Goal: Task Accomplishment & Management: Complete application form

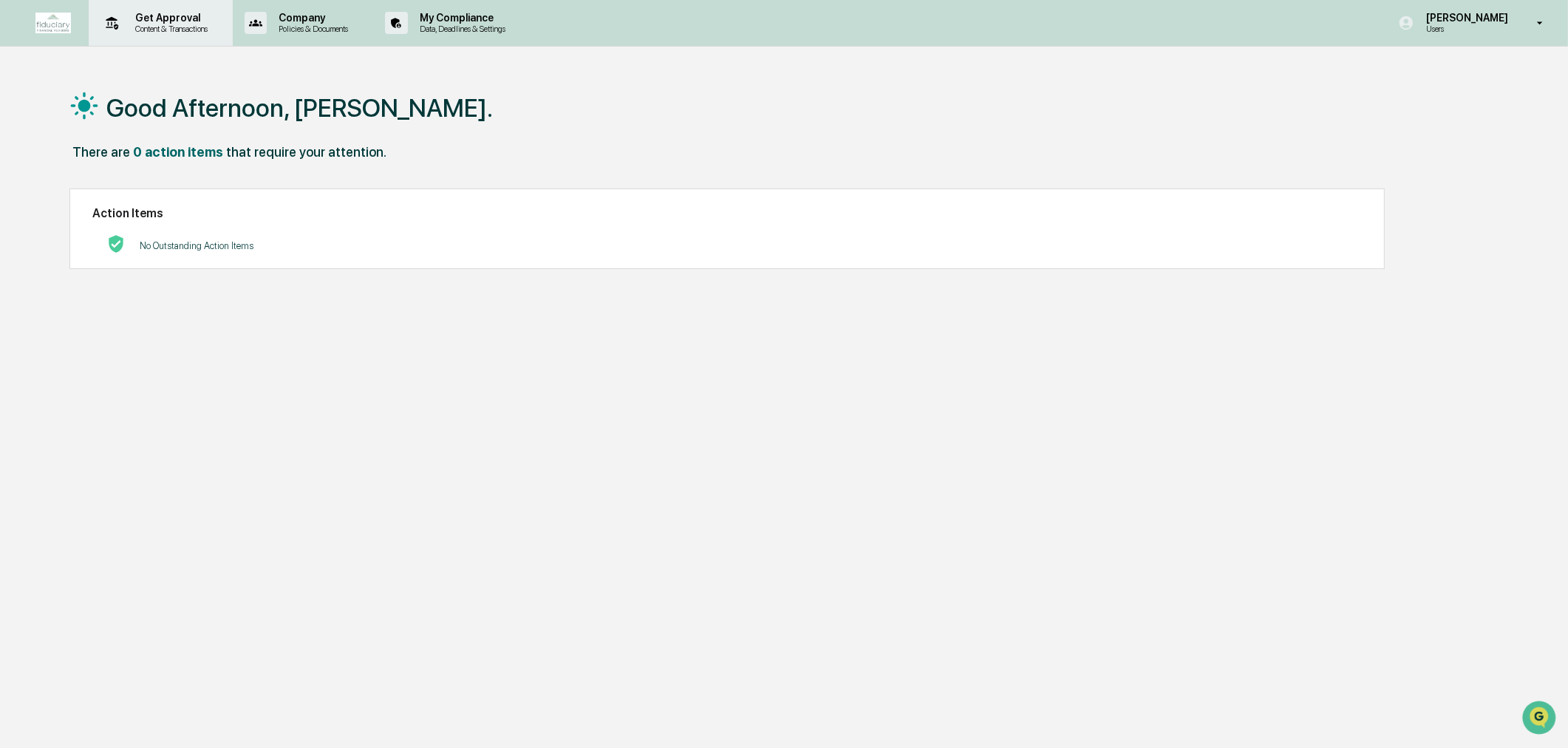
click at [174, 18] on p "Get Approval" at bounding box center [170, 18] width 92 height 12
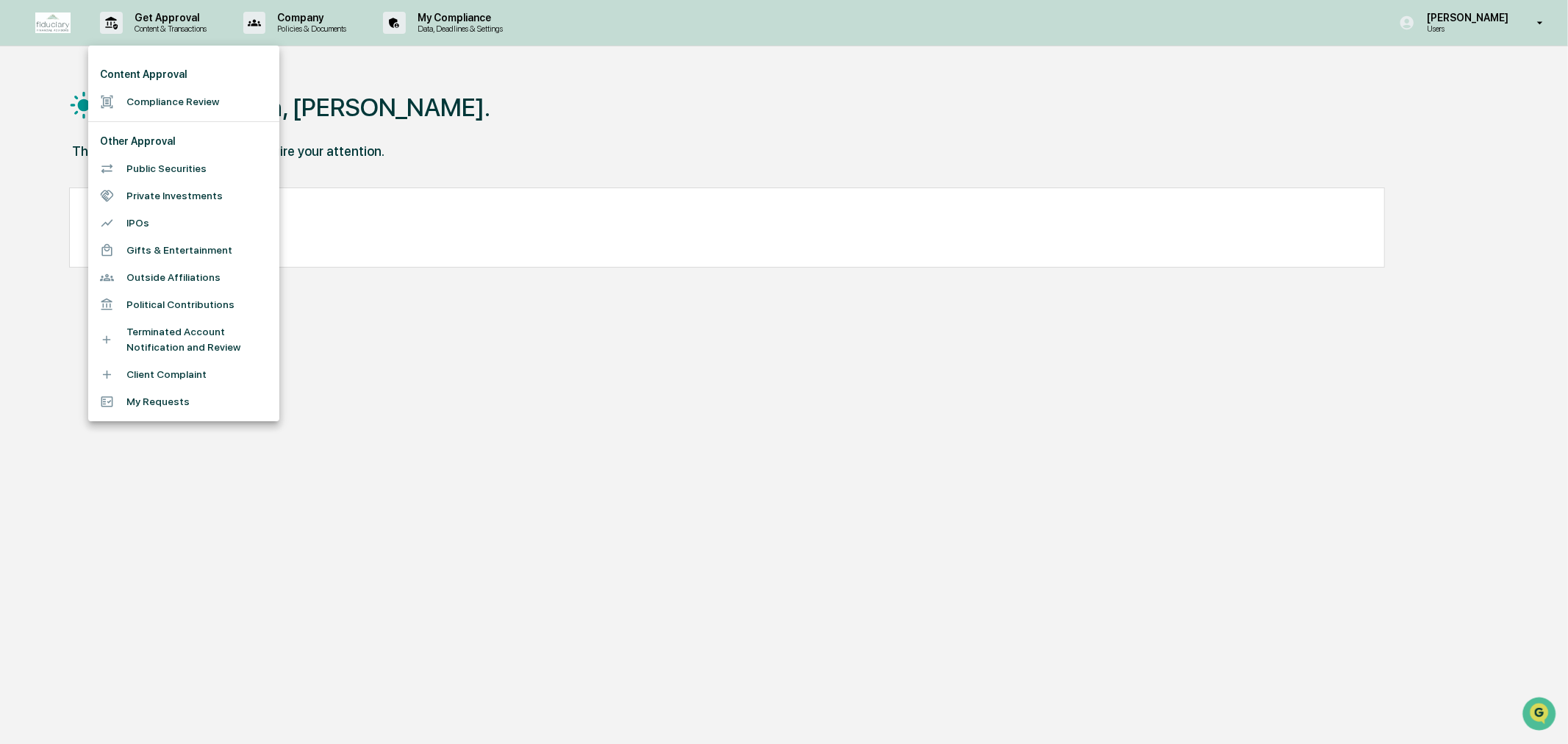
click at [180, 96] on li "Compliance Review" at bounding box center [184, 101] width 191 height 27
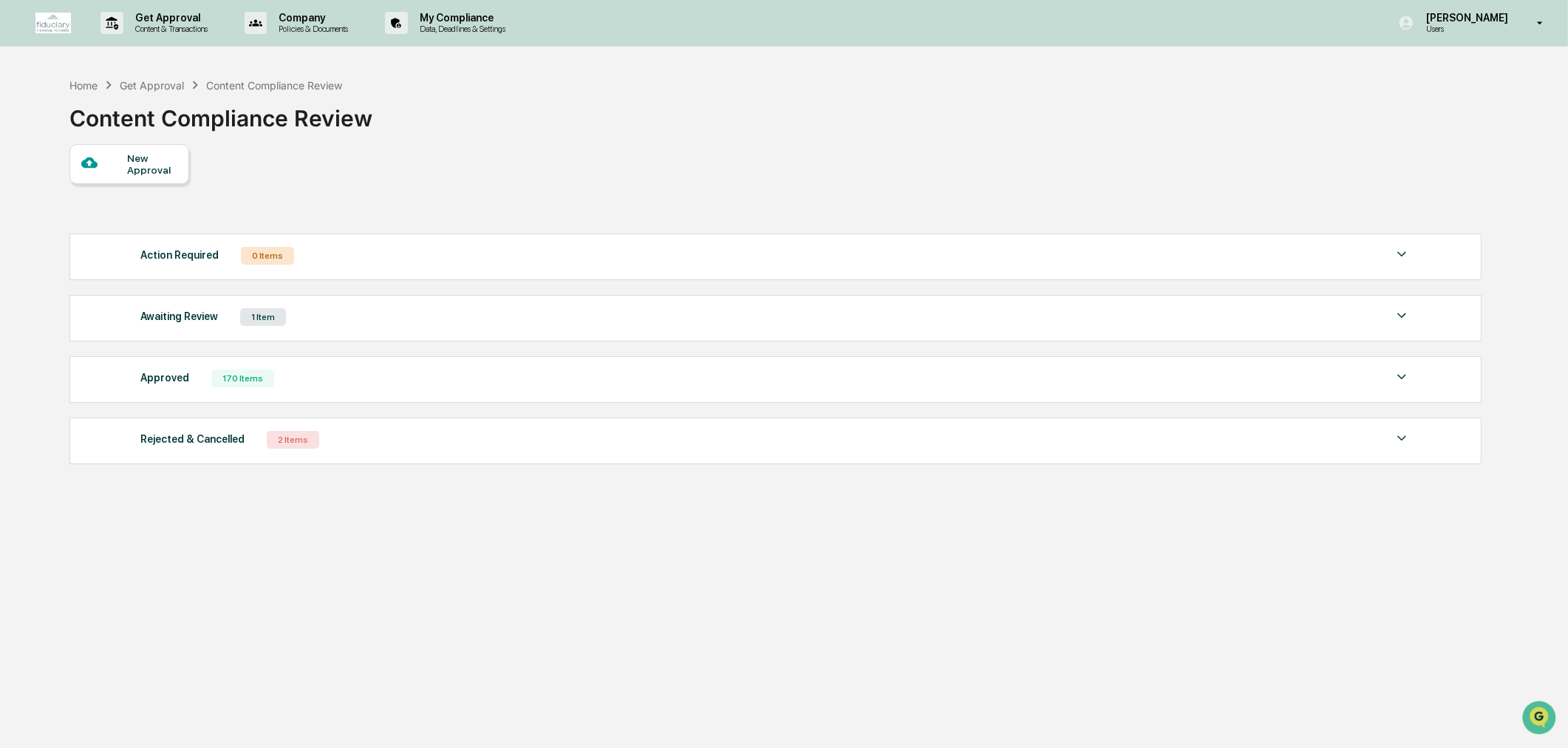
click at [170, 178] on div "New Approval" at bounding box center [130, 164] width 120 height 40
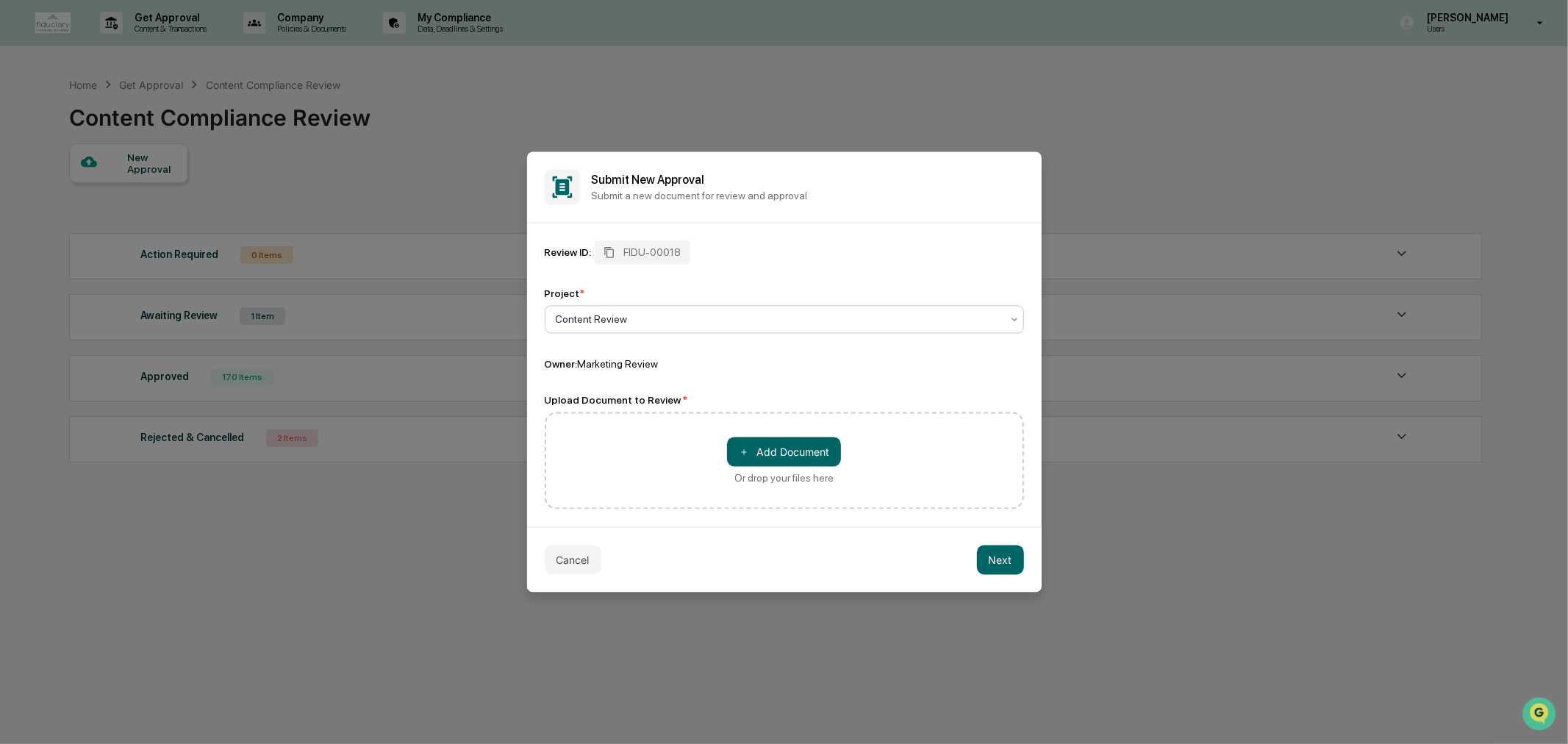
click at [793, 328] on div "Content Review" at bounding box center [778, 320] width 460 height 21
click at [793, 290] on div "Project *" at bounding box center [784, 294] width 479 height 12
click at [781, 457] on button "＋ Add Document" at bounding box center [784, 451] width 114 height 29
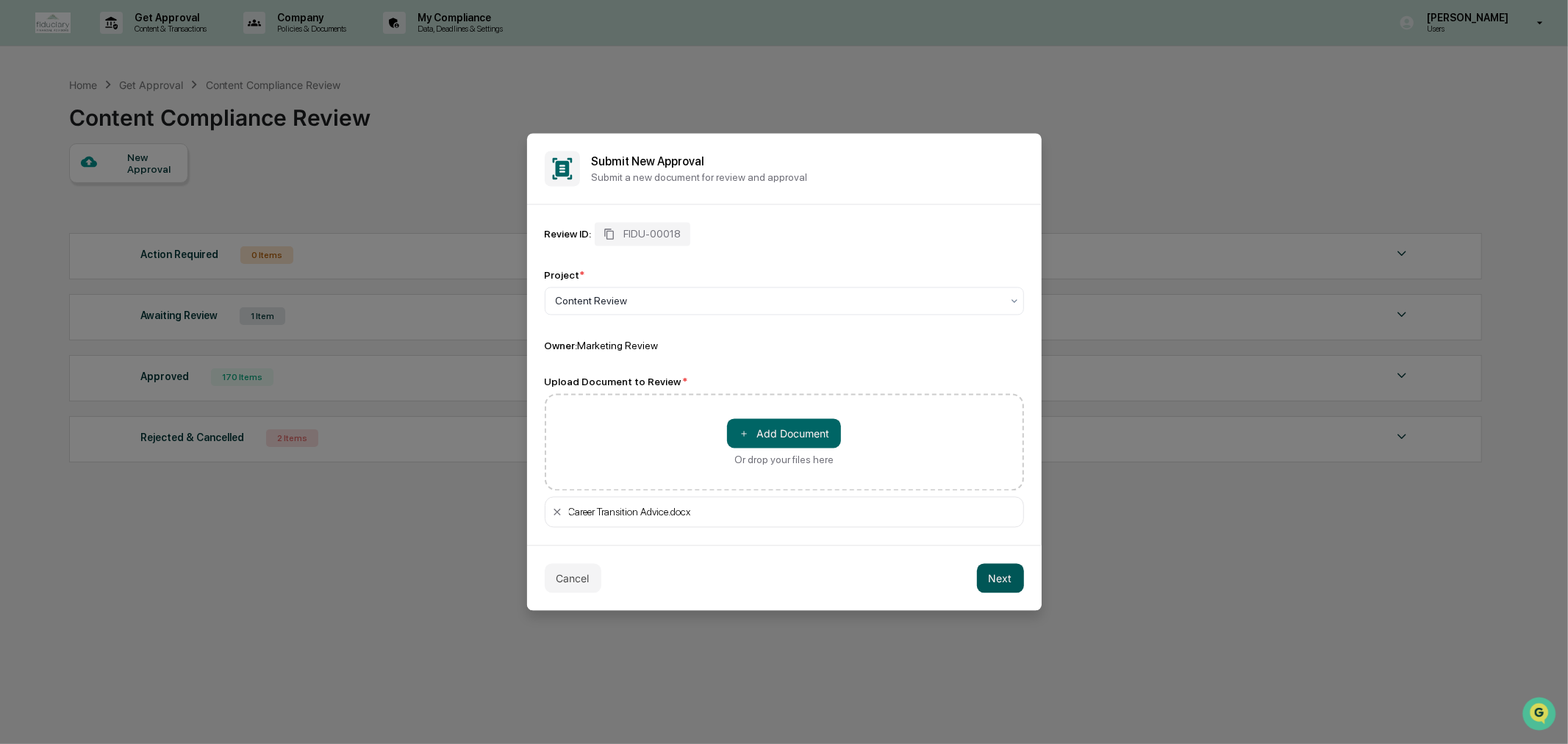
click at [995, 581] on button "Next" at bounding box center [1000, 578] width 47 height 29
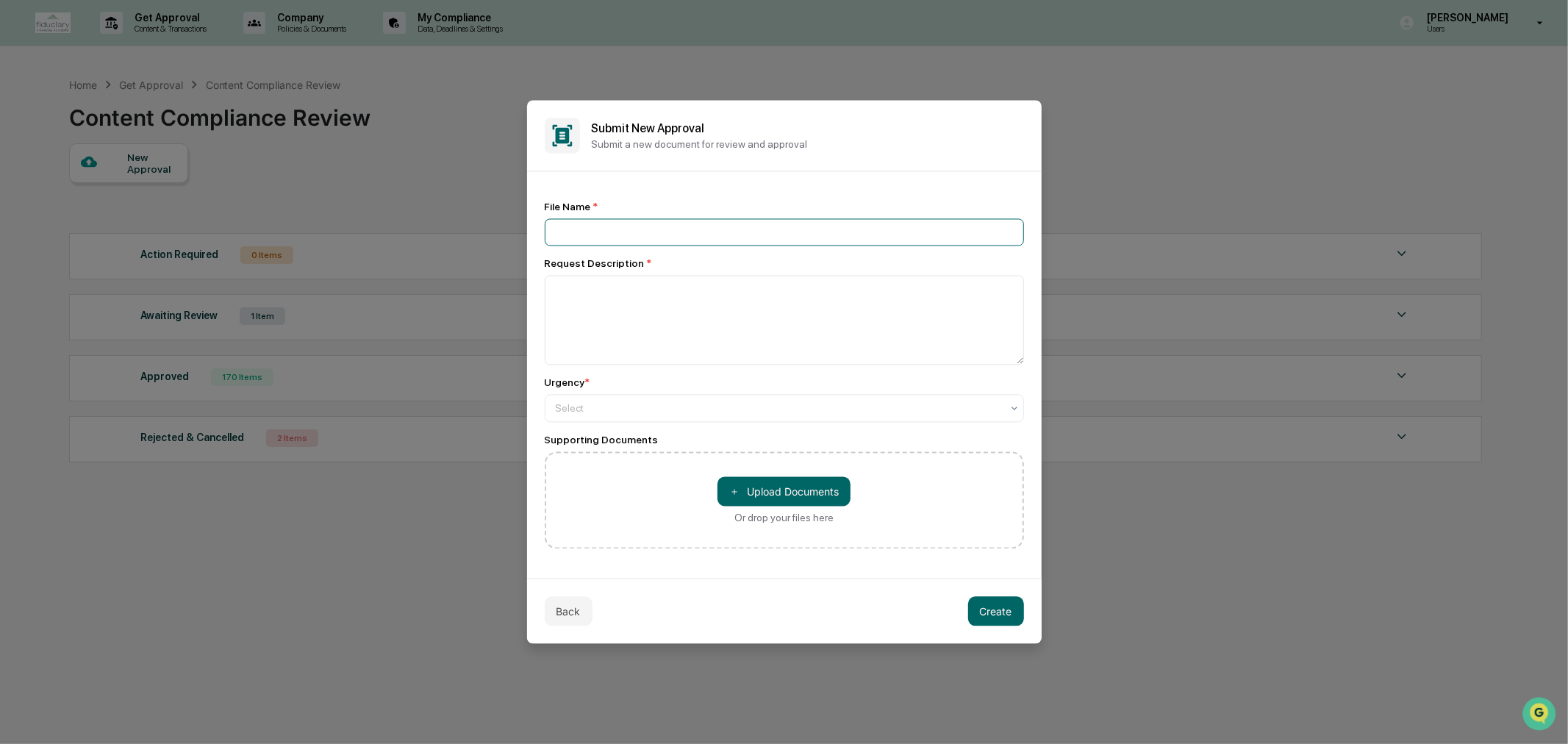
click at [653, 236] on input at bounding box center [784, 233] width 479 height 27
type input "**********"
click at [642, 299] on textarea at bounding box center [784, 320] width 479 height 90
type textarea "**********"
click at [618, 410] on div at bounding box center [778, 409] width 446 height 15
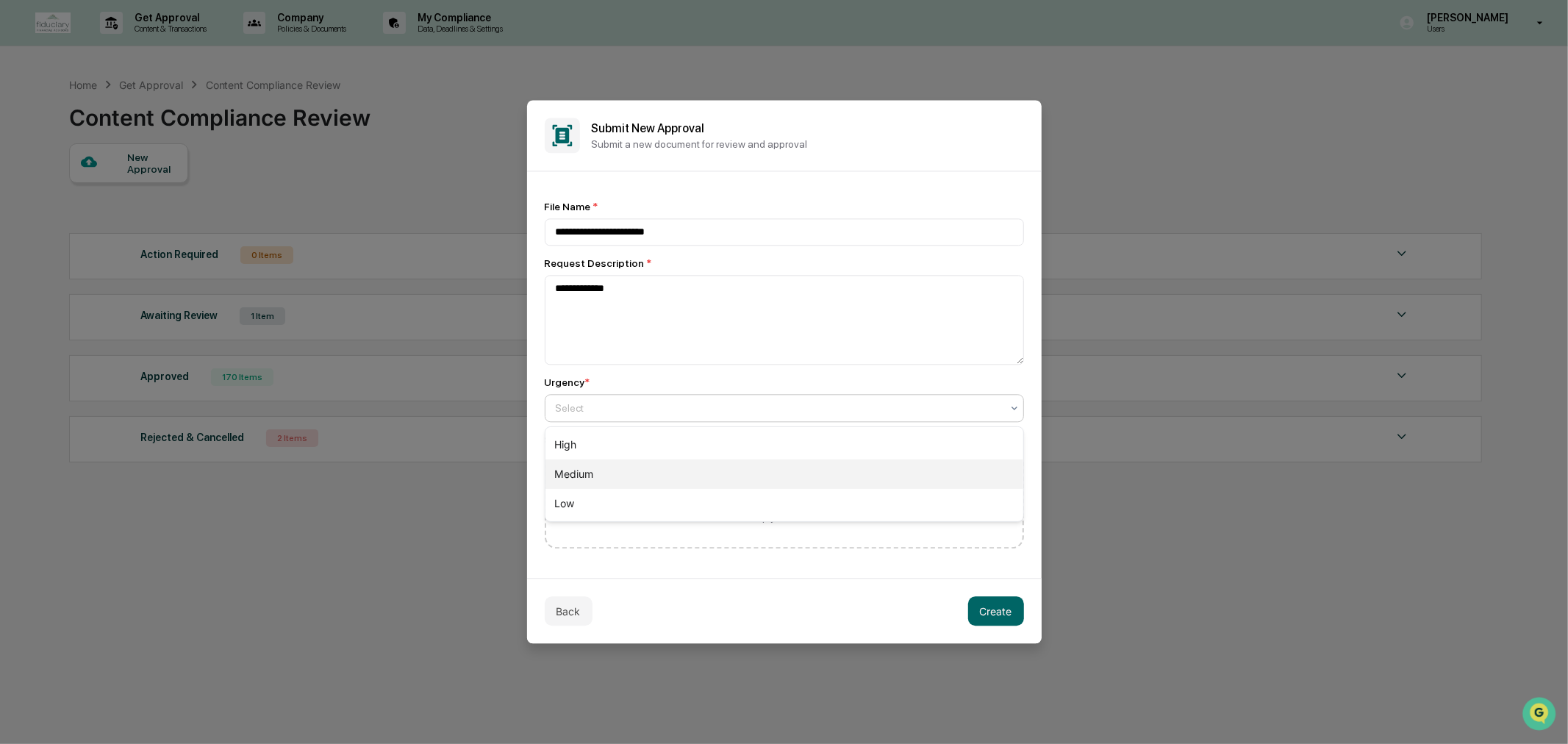
click at [615, 461] on div "Medium" at bounding box center [784, 474] width 478 height 29
click at [615, 461] on div "＋ Upload Documents Or drop your files here" at bounding box center [784, 501] width 479 height 97
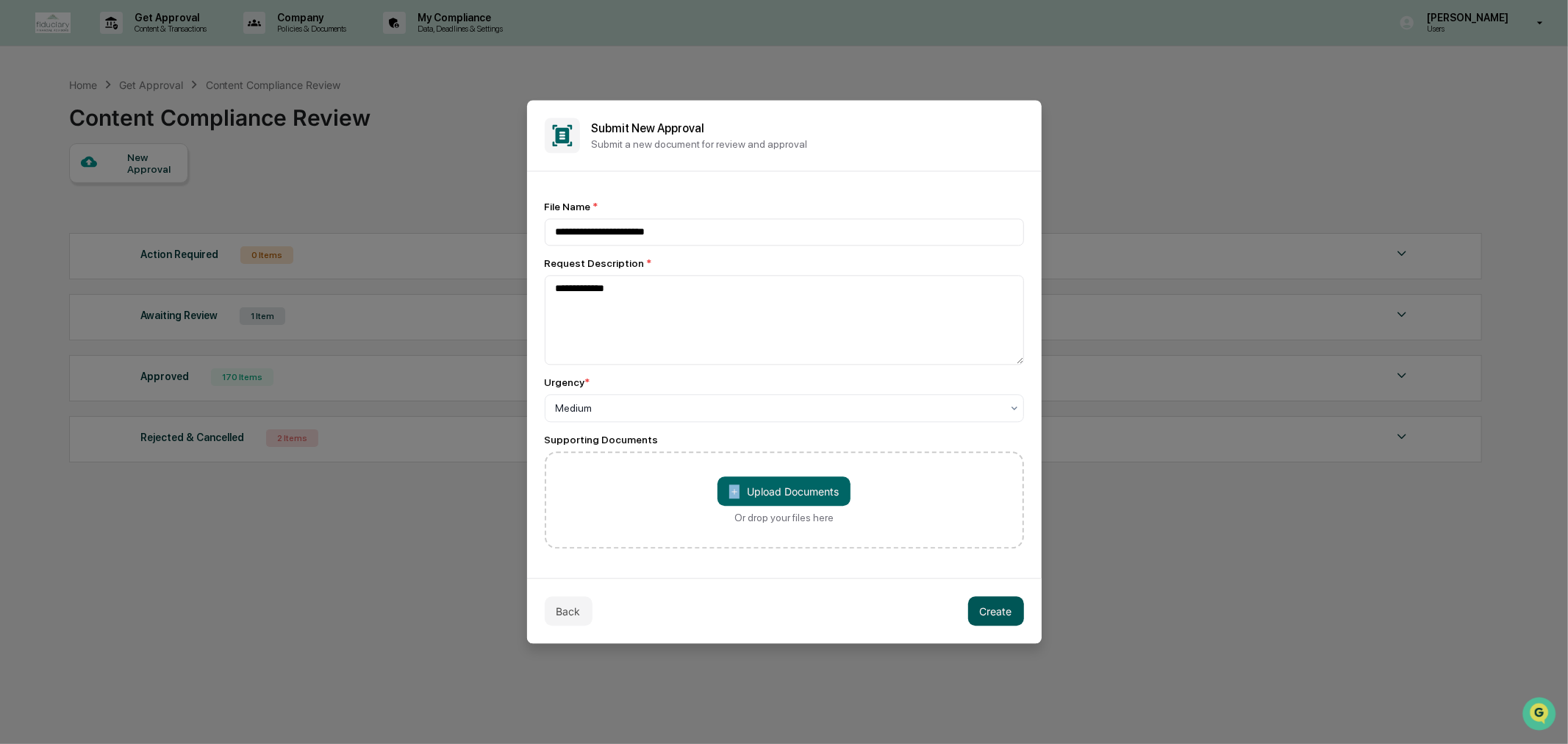
click at [981, 607] on button "Create" at bounding box center [996, 611] width 56 height 29
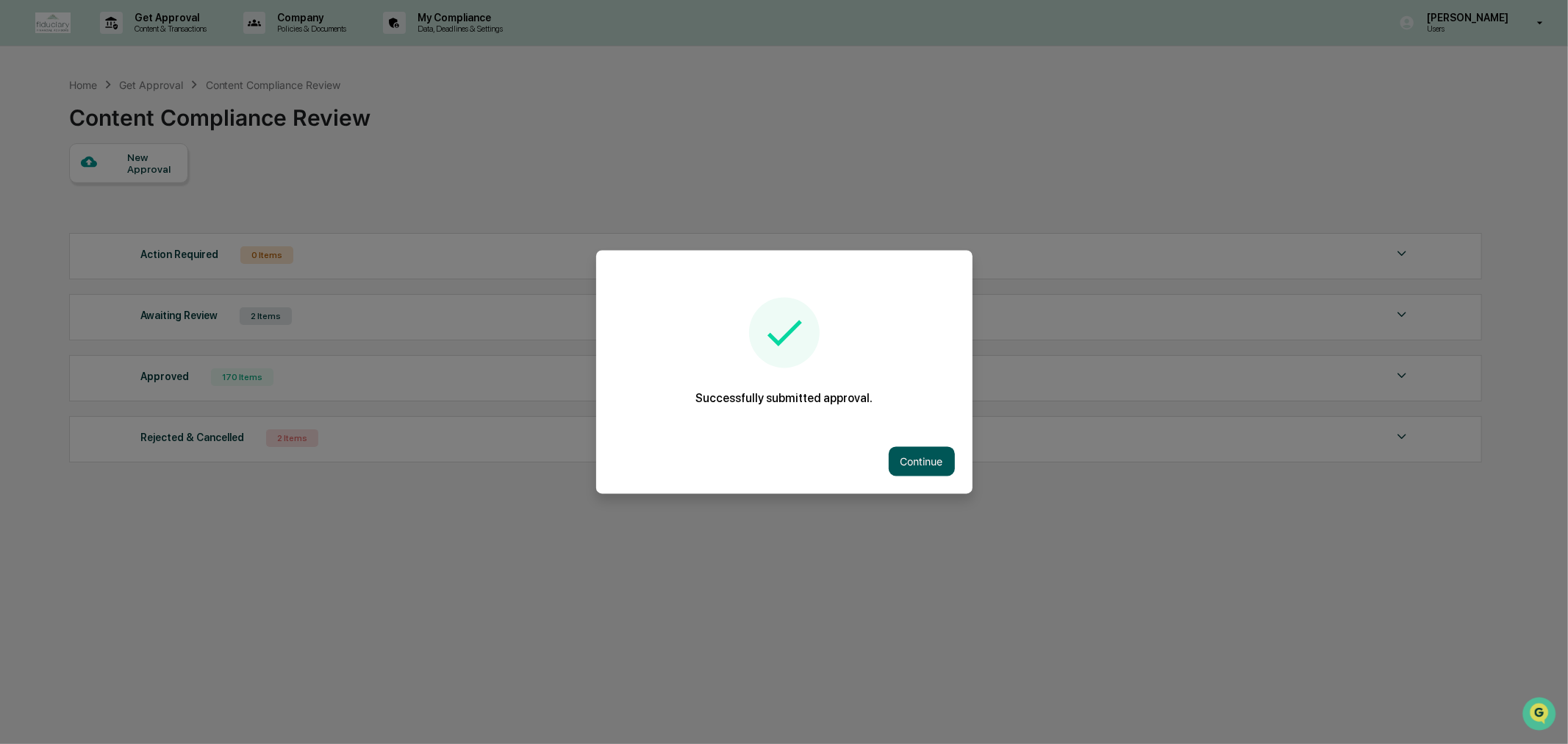
click at [928, 453] on button "Continue" at bounding box center [922, 461] width 66 height 29
